Goal: Task Accomplishment & Management: Use online tool/utility

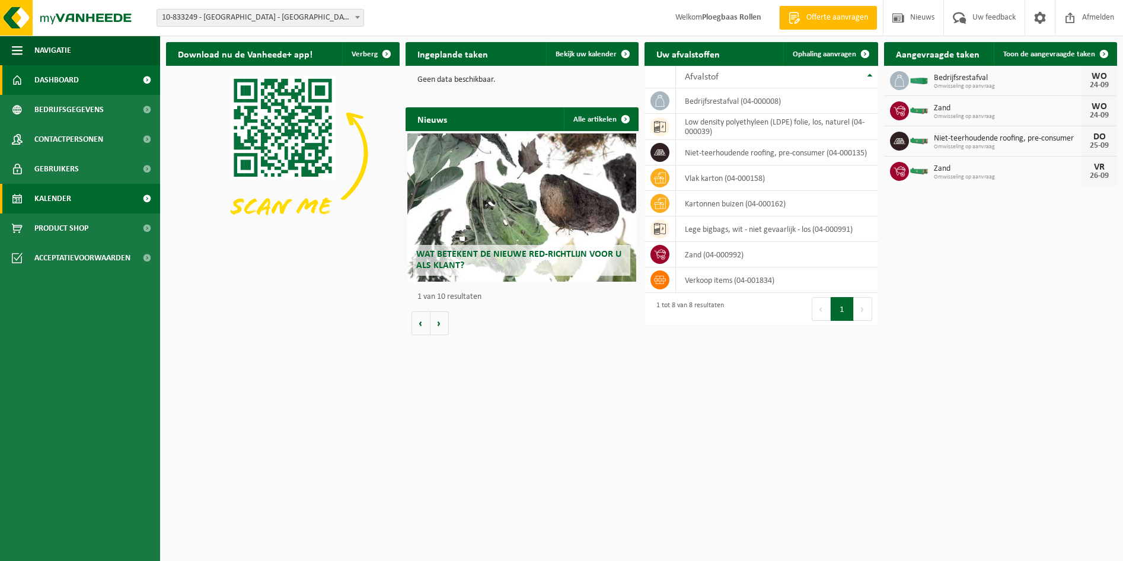
click at [75, 197] on link "Kalender" at bounding box center [80, 199] width 160 height 30
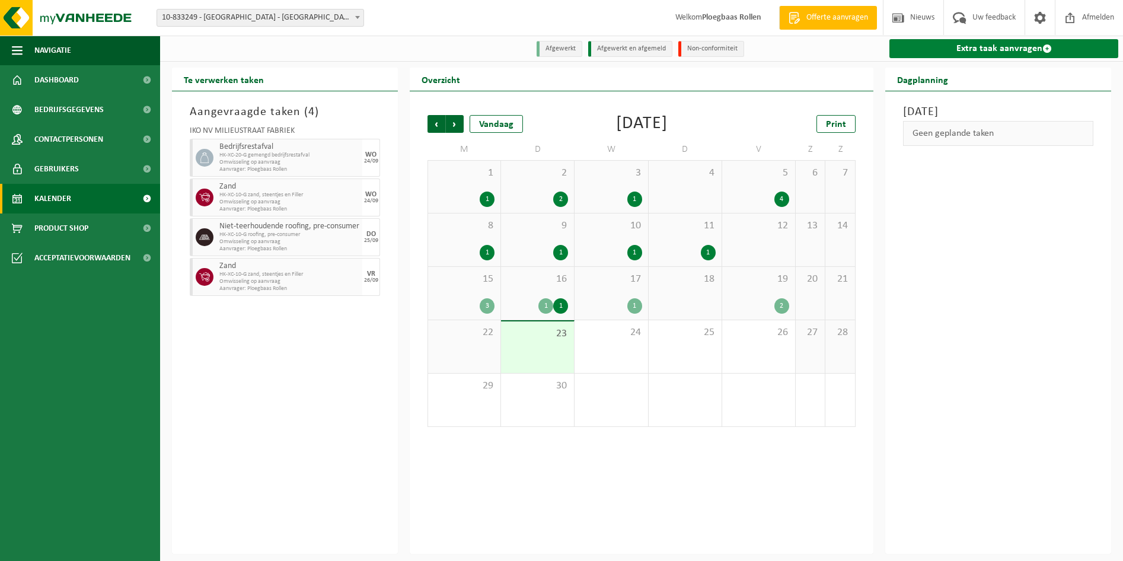
click at [1006, 48] on link "Extra taak aanvragen" at bounding box center [1003, 48] width 229 height 19
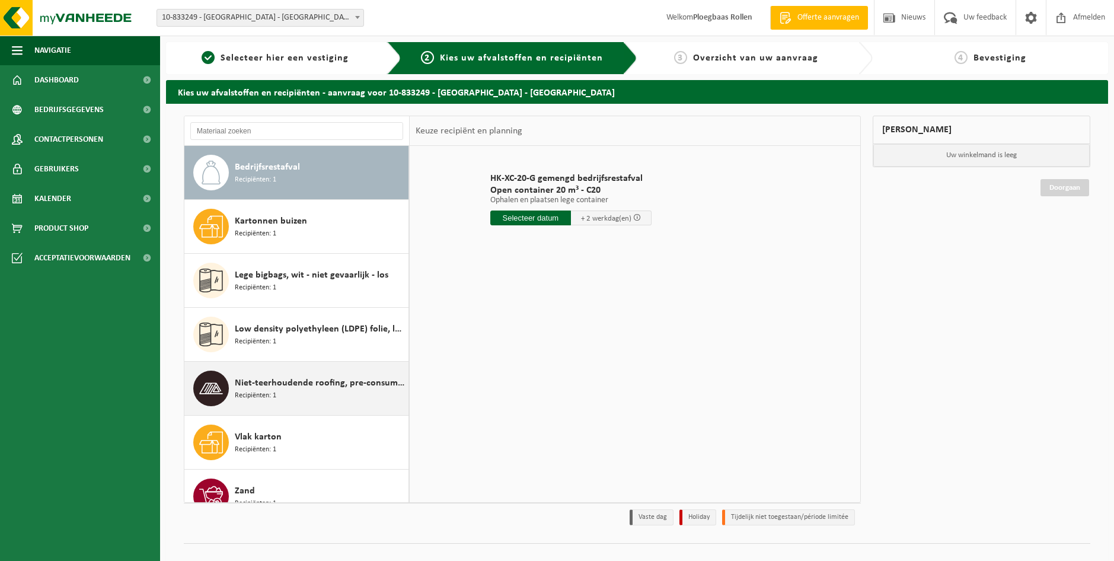
scroll to position [21, 0]
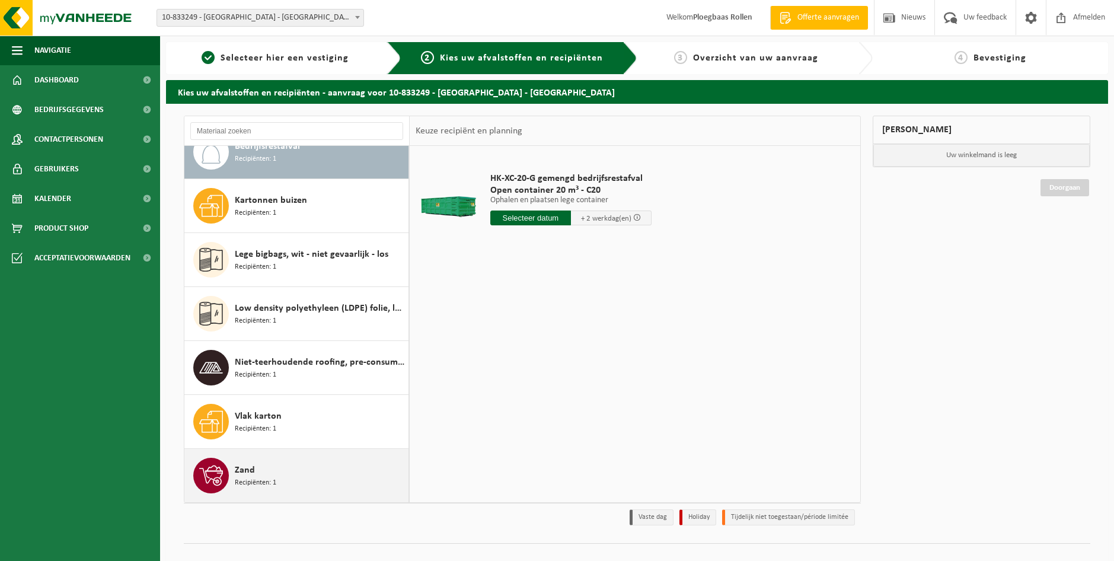
click at [307, 471] on div "Zand Recipiënten: 1" at bounding box center [320, 476] width 171 height 36
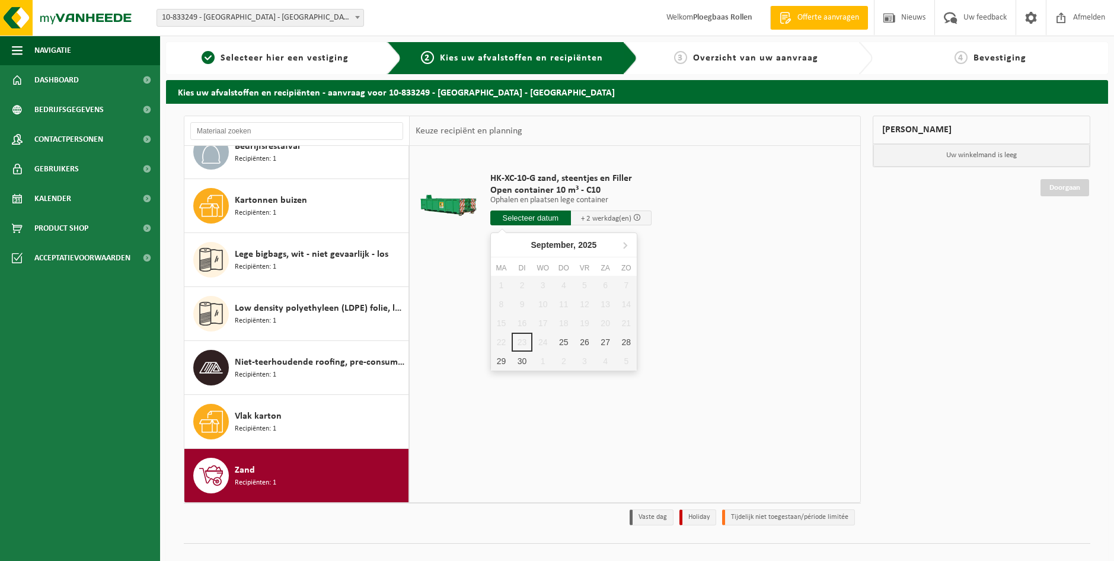
click at [555, 217] on input "text" at bounding box center [530, 217] width 81 height 15
click at [500, 365] on div "29" at bounding box center [501, 361] width 21 height 19
type input "Van 2025-09-29"
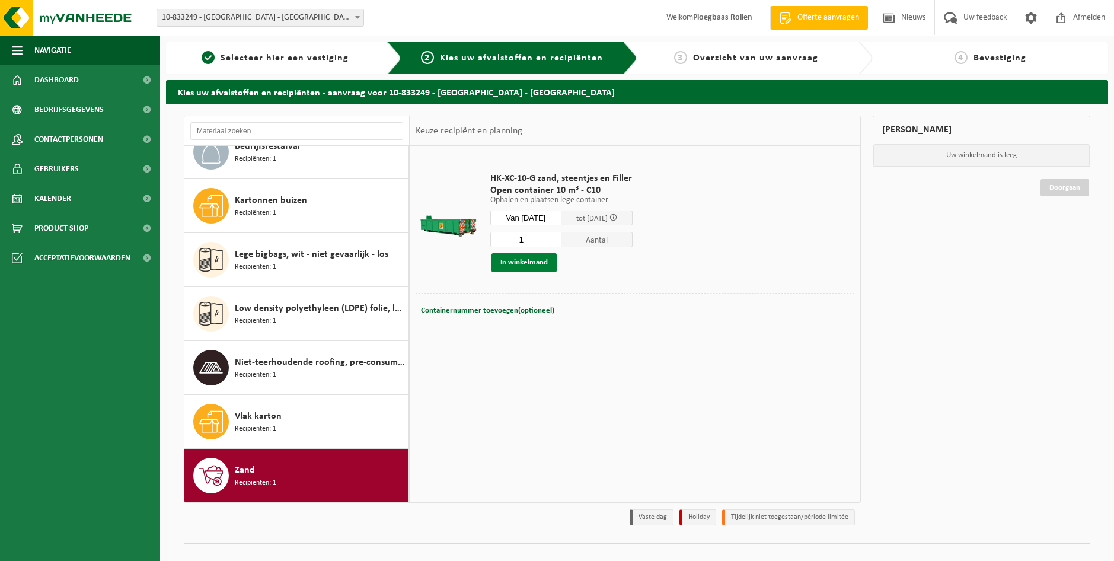
click at [520, 264] on button "In winkelmand" at bounding box center [524, 262] width 65 height 19
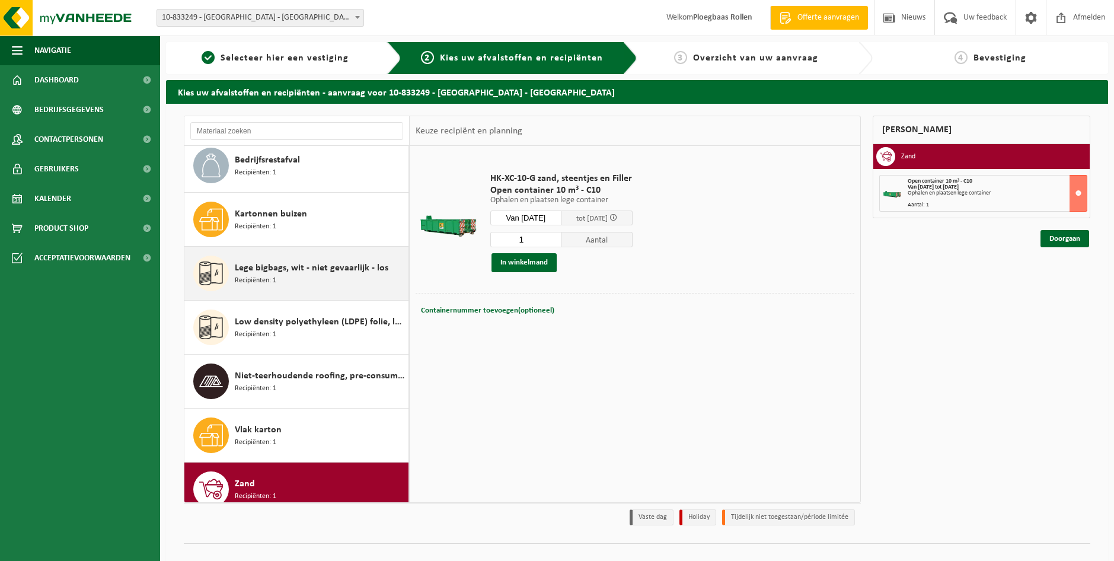
scroll to position [0, 0]
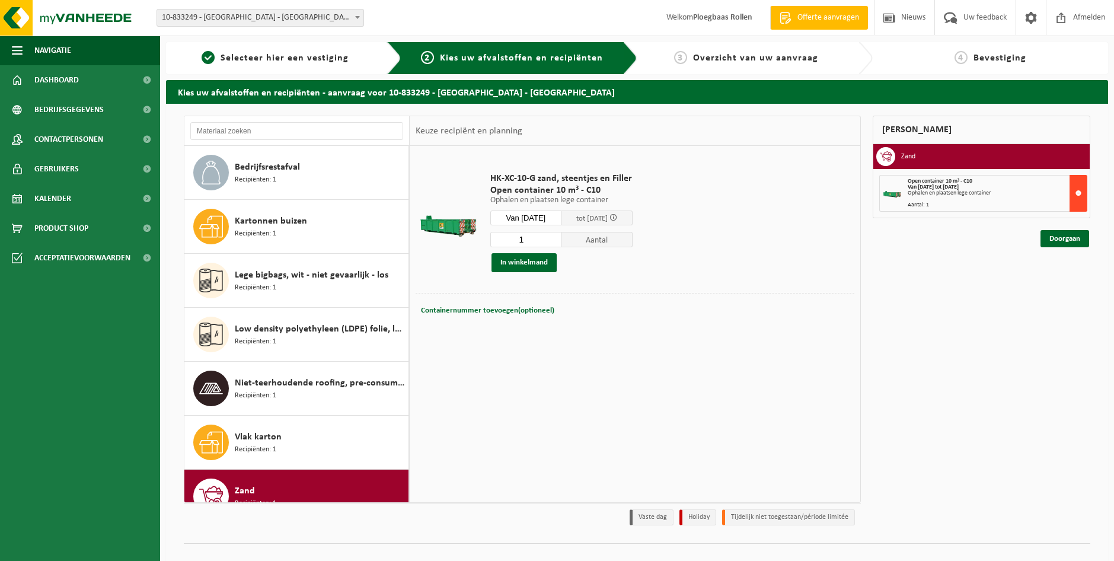
click at [1077, 196] on button at bounding box center [1079, 193] width 18 height 37
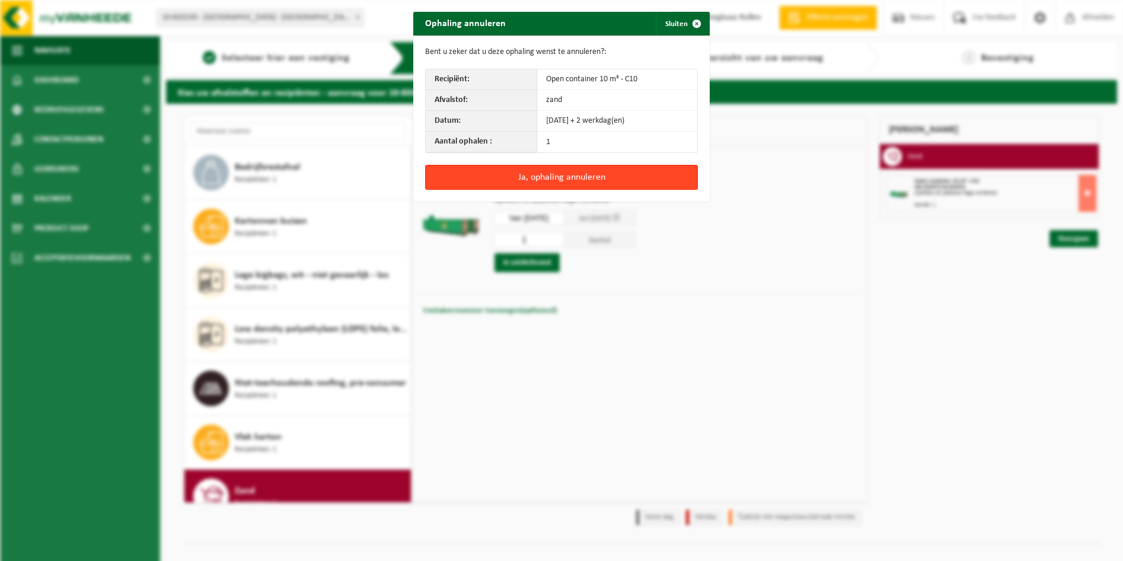
click at [570, 181] on button "Ja, ophaling annuleren" at bounding box center [561, 177] width 273 height 25
